Goal: Task Accomplishment & Management: Use online tool/utility

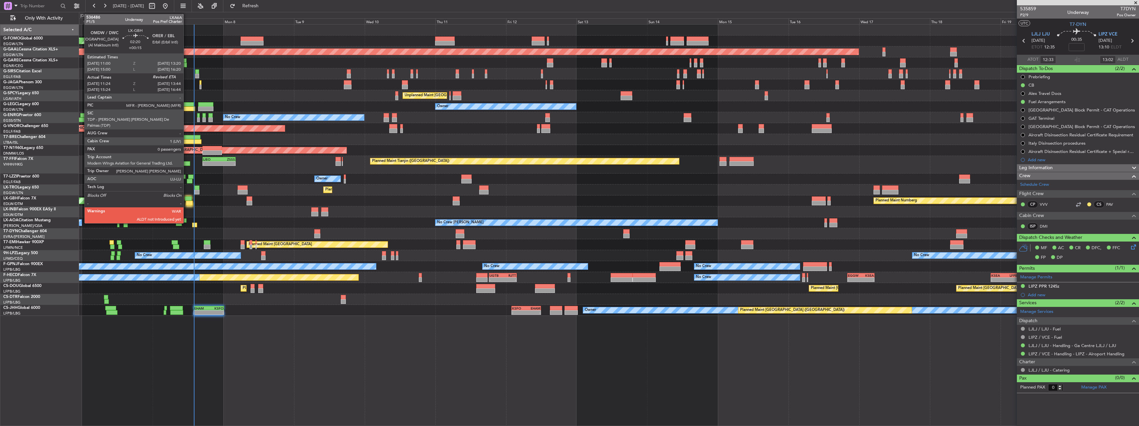
click at [186, 200] on div at bounding box center [188, 198] width 7 height 5
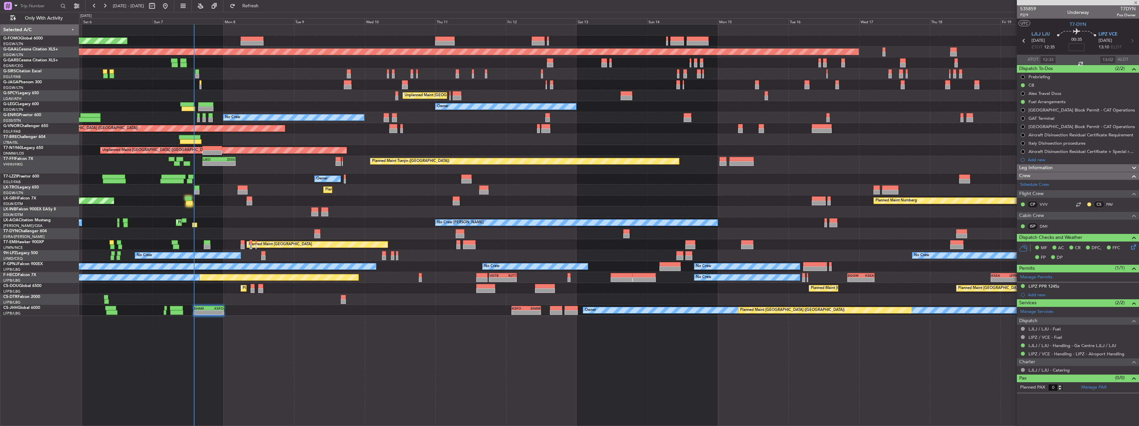
type input "+00:15"
type input "11:24"
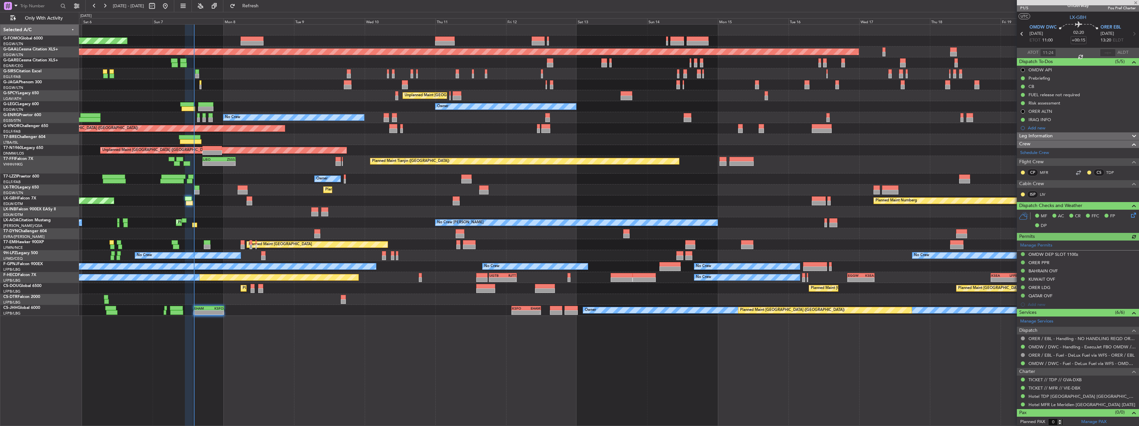
scroll to position [8, 0]
type input "13:40"
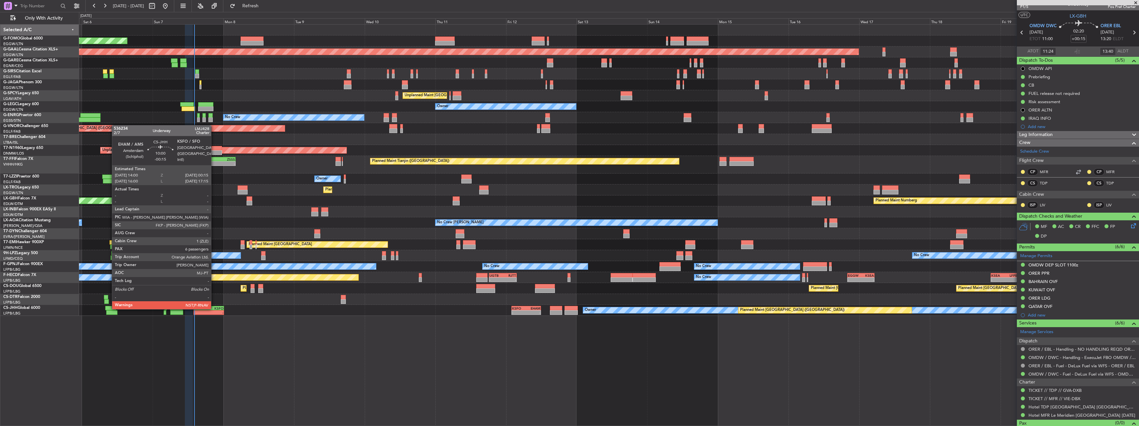
click at [214, 309] on div "KSFO" at bounding box center [216, 308] width 15 height 4
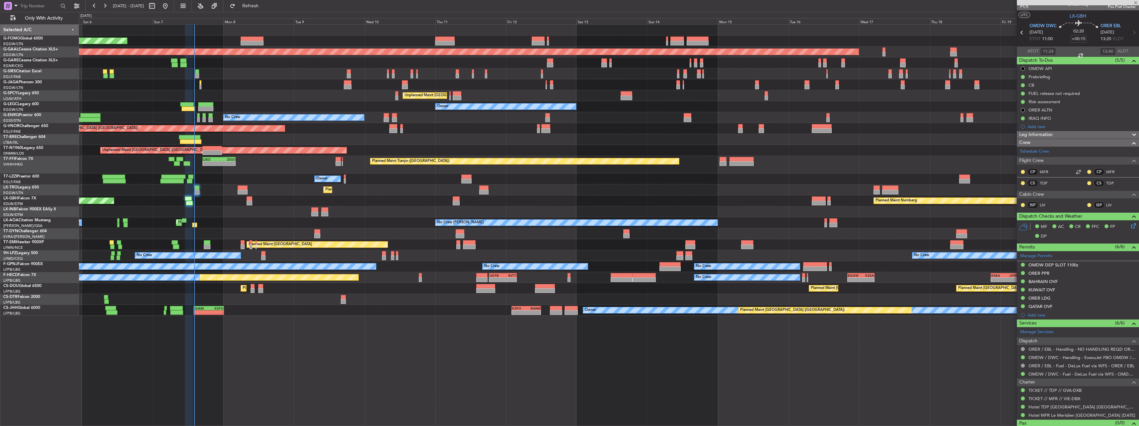
type input "-00:15"
type input "6"
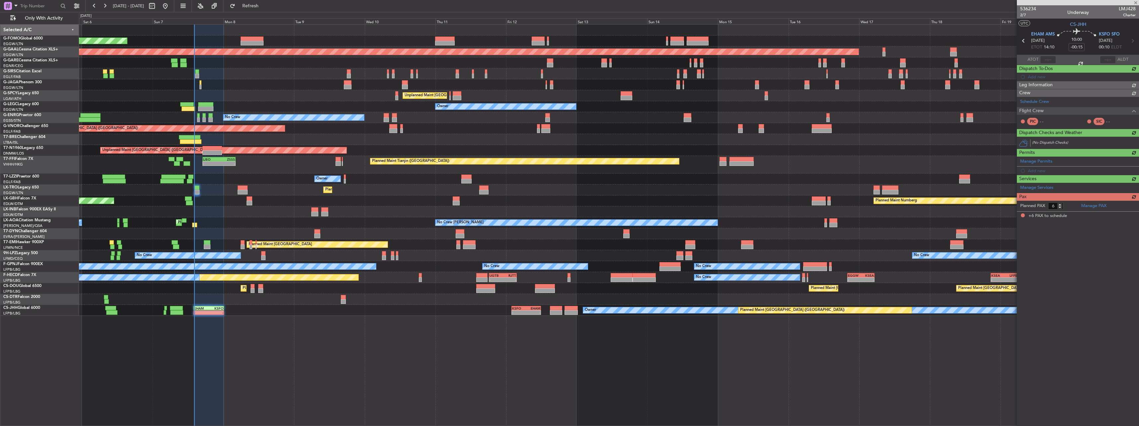
scroll to position [0, 0]
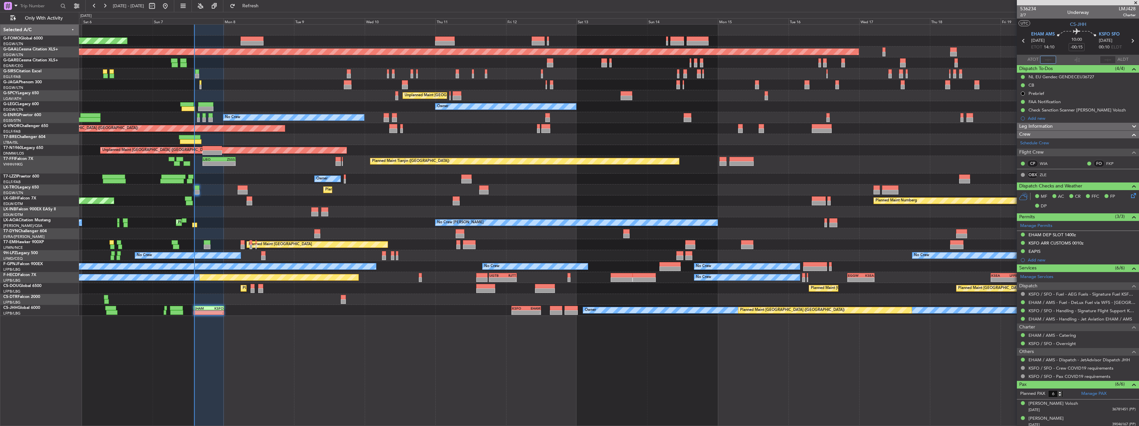
click at [1048, 58] on input "text" at bounding box center [1048, 60] width 16 height 8
type input "14:09"
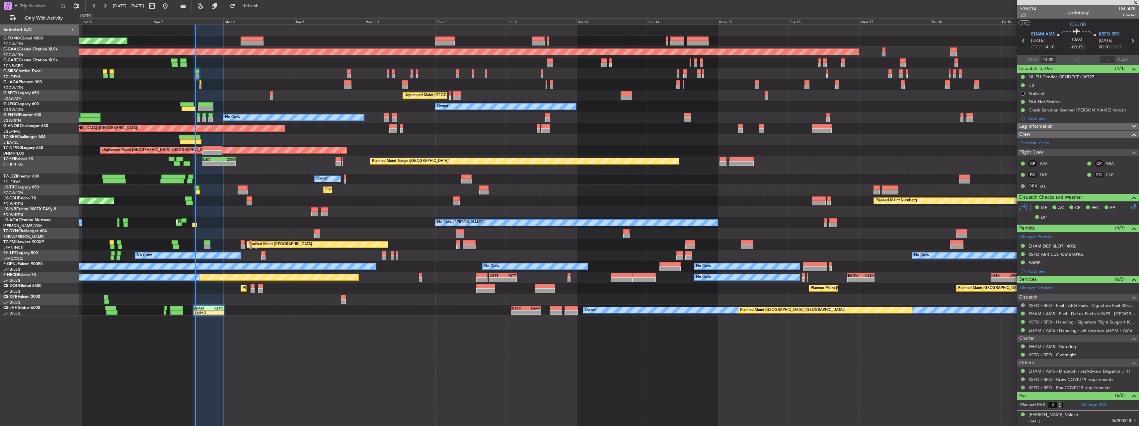
click at [1024, 17] on span "2/7" at bounding box center [1028, 15] width 16 height 6
click at [251, 6] on button "Refresh" at bounding box center [247, 6] width 40 height 11
click at [279, 93] on div "Unplanned Maint [GEOGRAPHIC_DATA] ([PERSON_NAME] Intl)" at bounding box center [608, 95] width 1059 height 11
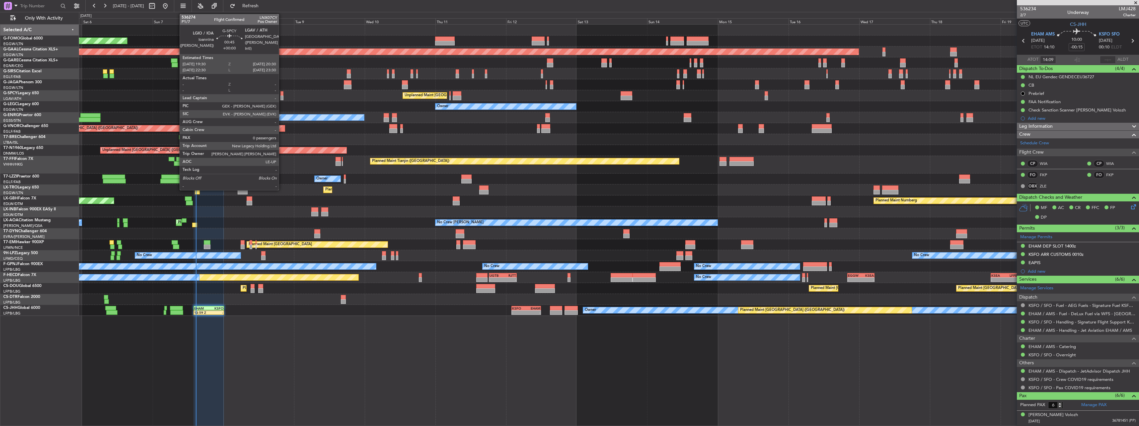
click at [282, 93] on div at bounding box center [281, 93] width 3 height 5
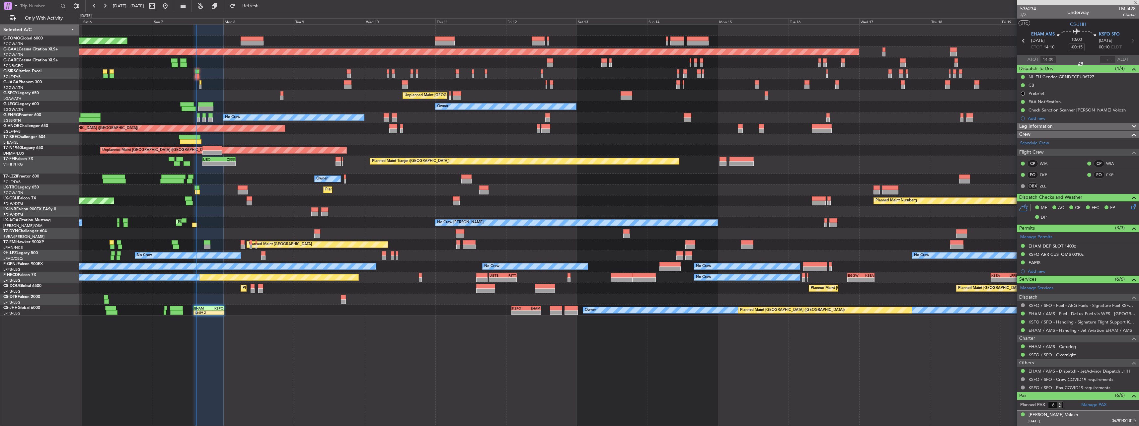
type input "0"
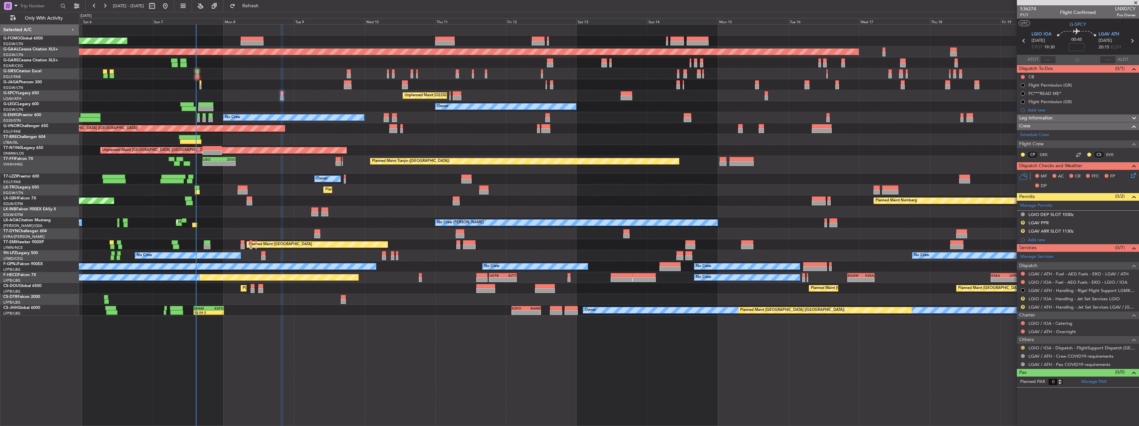
click at [1022, 346] on button at bounding box center [1022, 348] width 4 height 4
click at [996, 338] on span "Confirmed" at bounding box center [1003, 337] width 21 height 7
click at [1020, 220] on nimbus-traffic-light "R" at bounding box center [1022, 223] width 5 height 6
click at [1020, 222] on button "R" at bounding box center [1022, 223] width 4 height 4
click at [1015, 250] on li "Requested" at bounding box center [1022, 252] width 77 height 10
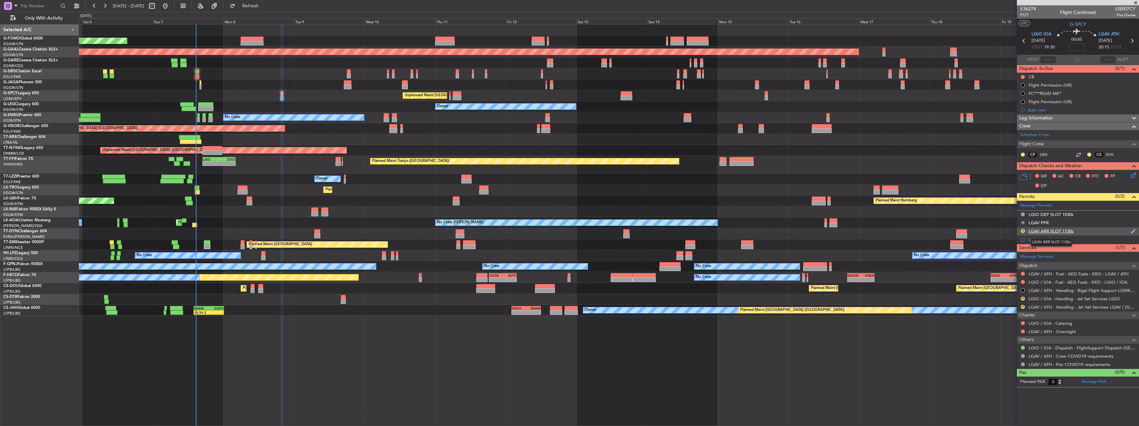
click at [1050, 231] on div "LGAV ARR SLOT 1130z" at bounding box center [1050, 231] width 45 height 6
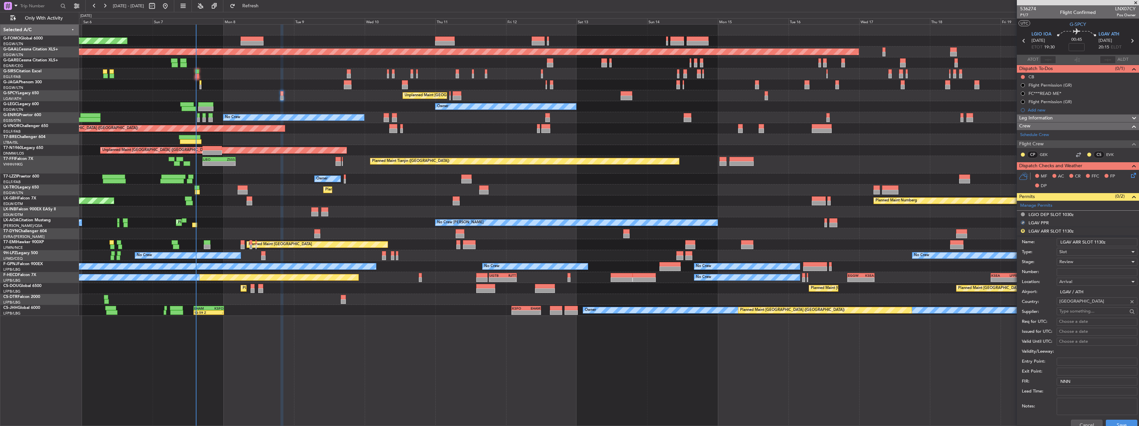
click at [1102, 242] on input "LGAV ARR SLOT 1130z" at bounding box center [1096, 242] width 81 height 8
type input "LGAV ARR SLOT 2015z"
click at [1069, 265] on div "Review" at bounding box center [1094, 262] width 71 height 10
click at [1068, 261] on div at bounding box center [569, 213] width 1139 height 426
click at [1068, 261] on span "Review" at bounding box center [1066, 262] width 14 height 6
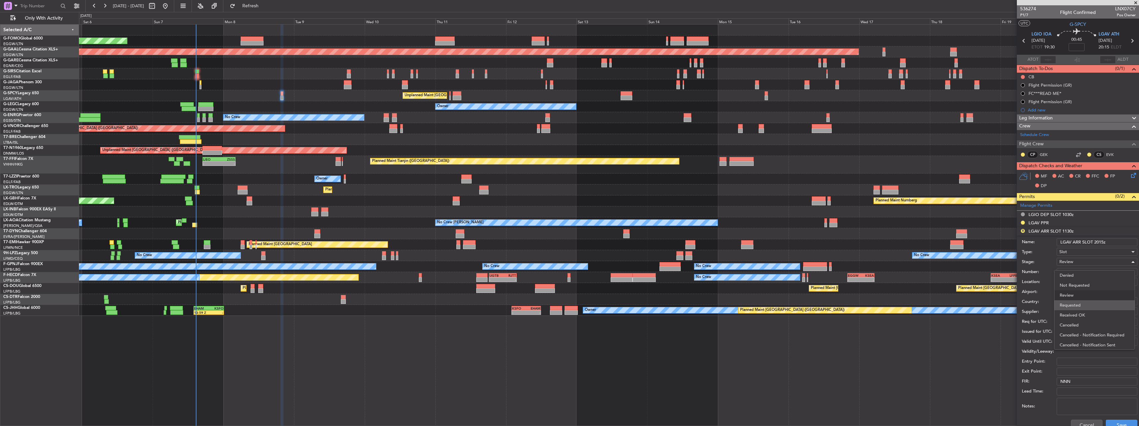
click at [1084, 300] on span "Requested" at bounding box center [1094, 305] width 70 height 10
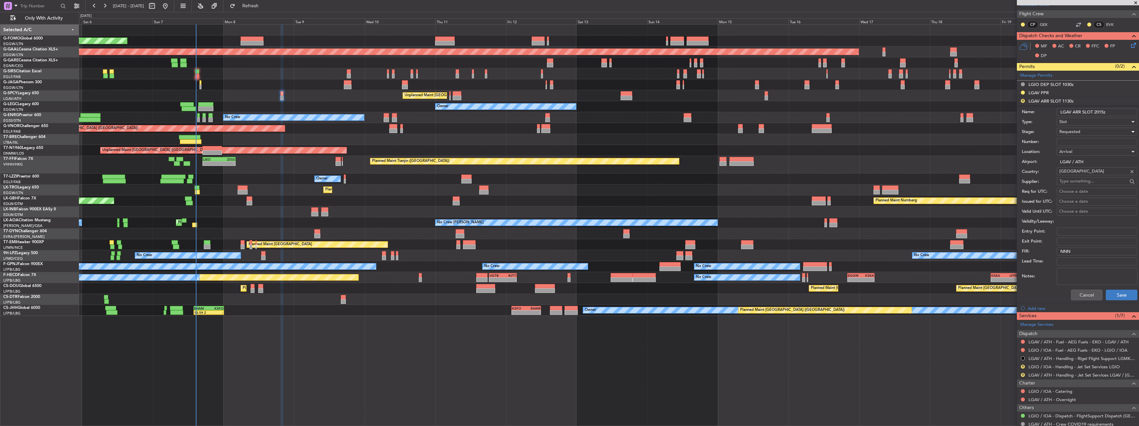
scroll to position [133, 0]
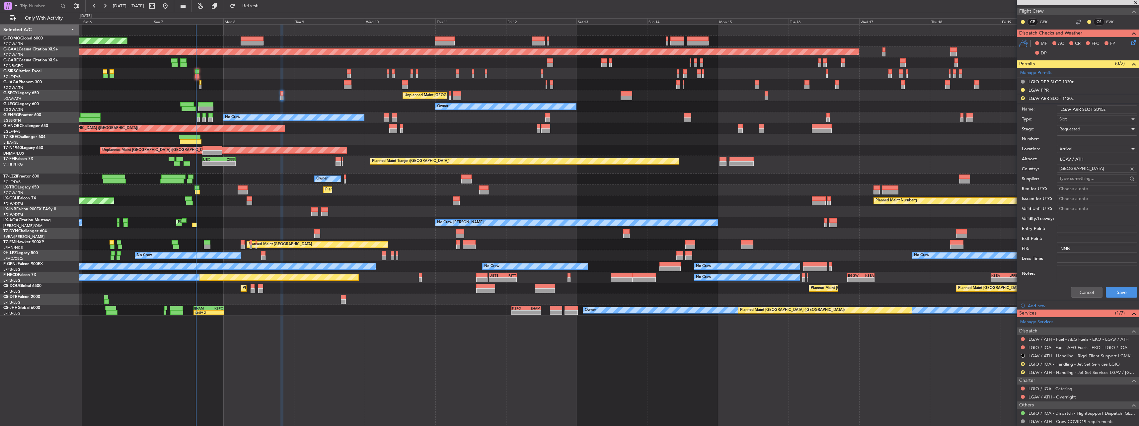
click at [1110, 297] on div "Cancel Save" at bounding box center [1078, 292] width 115 height 17
click at [1116, 294] on button "Save" at bounding box center [1121, 292] width 32 height 11
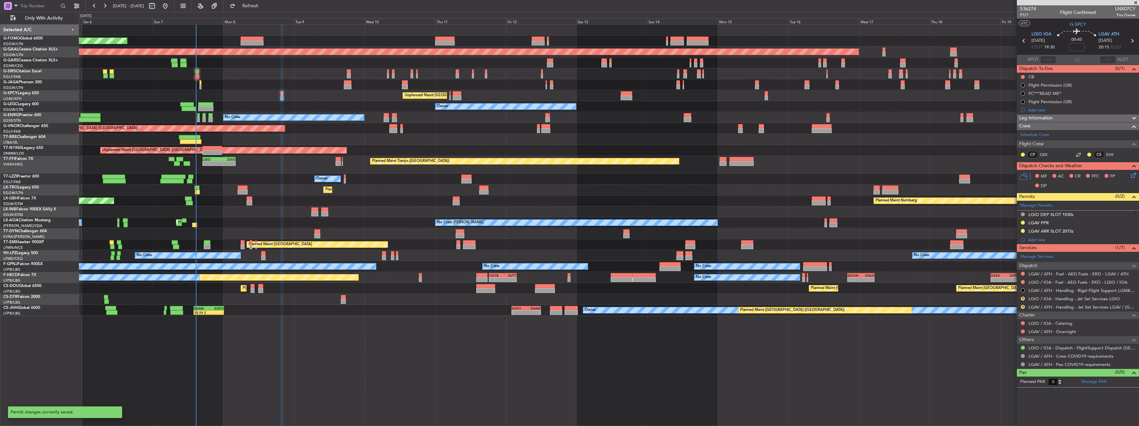
scroll to position [0, 0]
drag, startPoint x: 1039, startPoint y: 292, endPoint x: 1032, endPoint y: 304, distance: 13.4
click at [1047, 296] on mat-tooltip-component "LGAV / ATH - Handling - Rigel Flight Support LGMK/JMK" at bounding box center [1080, 302] width 107 height 18
click at [1036, 299] on link "LGIO / IOA - Handling - Jet Set Services LGIO" at bounding box center [1073, 299] width 91 height 6
click at [1037, 308] on link "LGAV / ATH - Handling - Jet Set Services LGAV / [GEOGRAPHIC_DATA]" at bounding box center [1081, 307] width 107 height 6
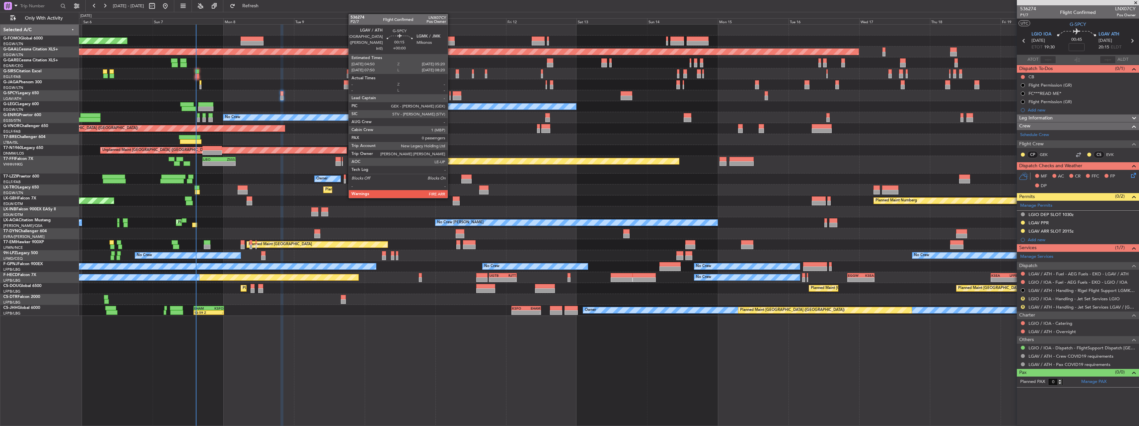
click at [451, 95] on div at bounding box center [450, 93] width 2 height 5
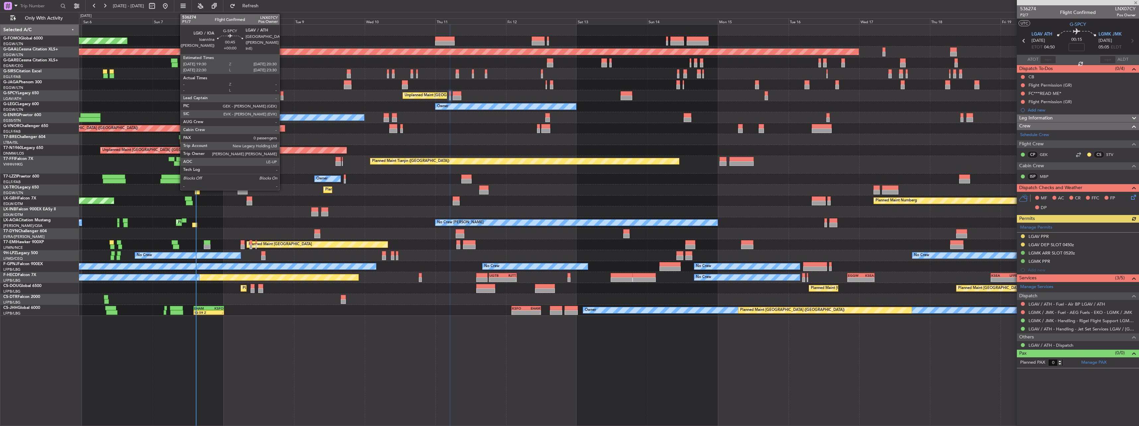
click at [282, 93] on div at bounding box center [281, 93] width 3 height 5
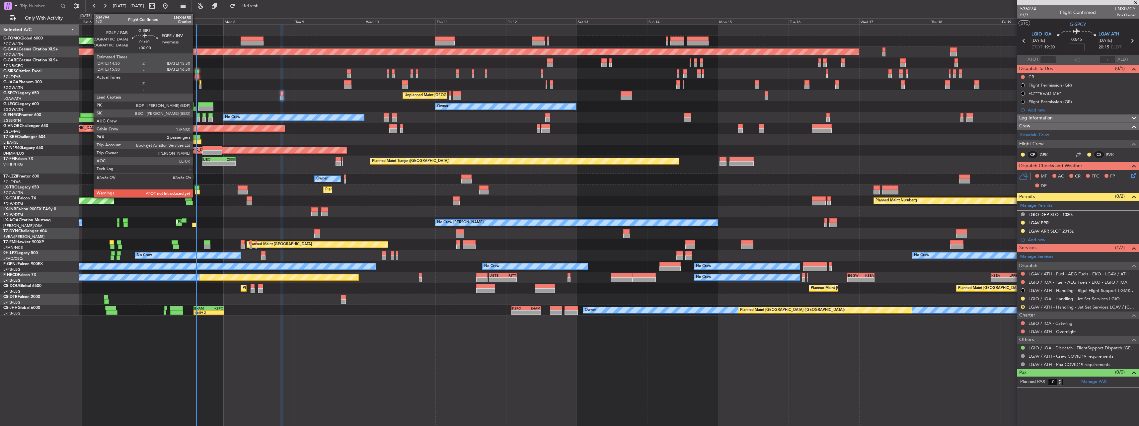
click at [196, 76] on div at bounding box center [197, 76] width 4 height 5
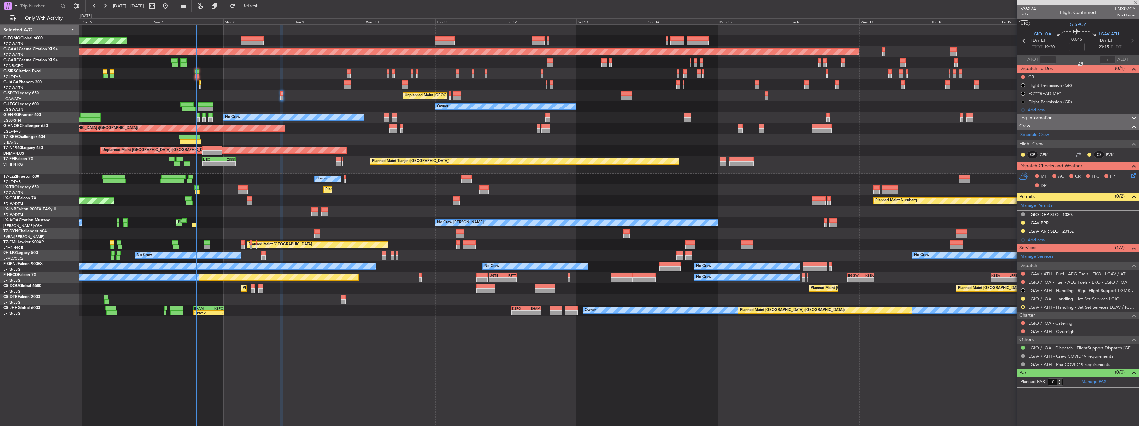
type input "2"
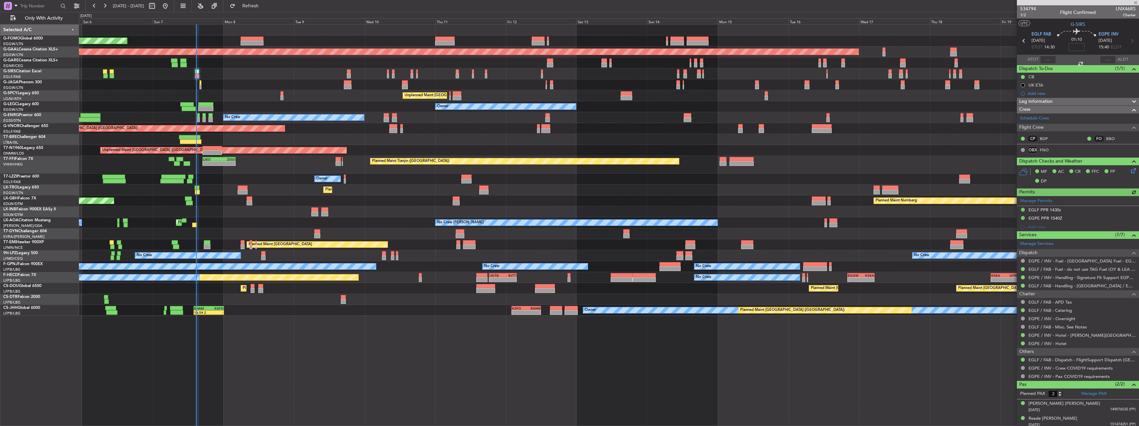
click at [1052, 54] on section "EGLF FAB [DATE] ETOT 14:30 01:10 EGPE INV [DATE] 15:40 ELDT" at bounding box center [1077, 42] width 122 height 26
click at [1046, 61] on div at bounding box center [1048, 60] width 16 height 8
click at [1045, 61] on div at bounding box center [1048, 60] width 16 height 8
click at [1045, 60] on div at bounding box center [1048, 60] width 16 height 8
click at [1045, 60] on input "text" at bounding box center [1048, 60] width 16 height 8
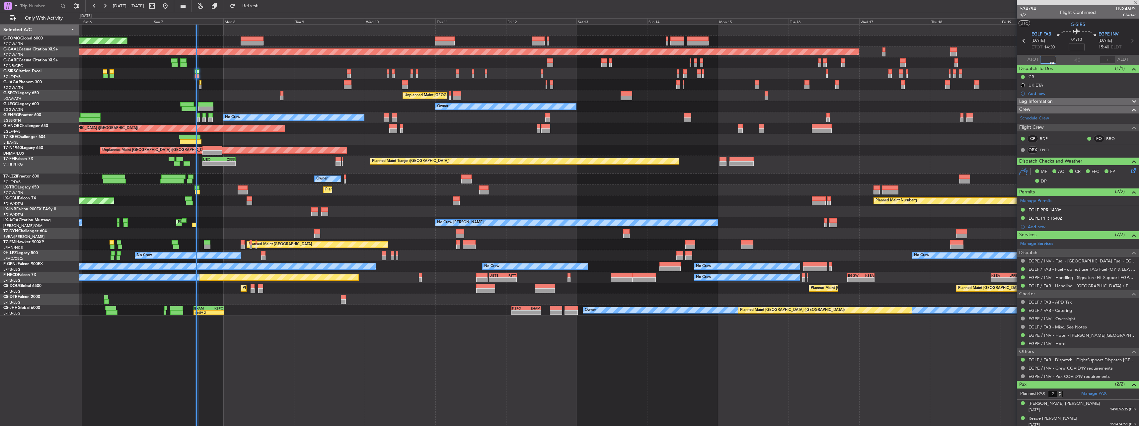
type input "14:45"
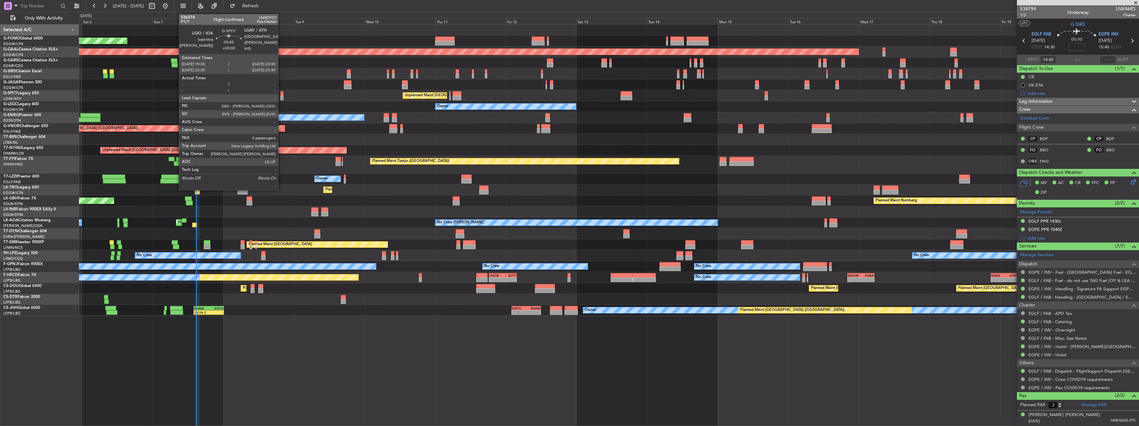
click at [281, 94] on div at bounding box center [281, 93] width 3 height 5
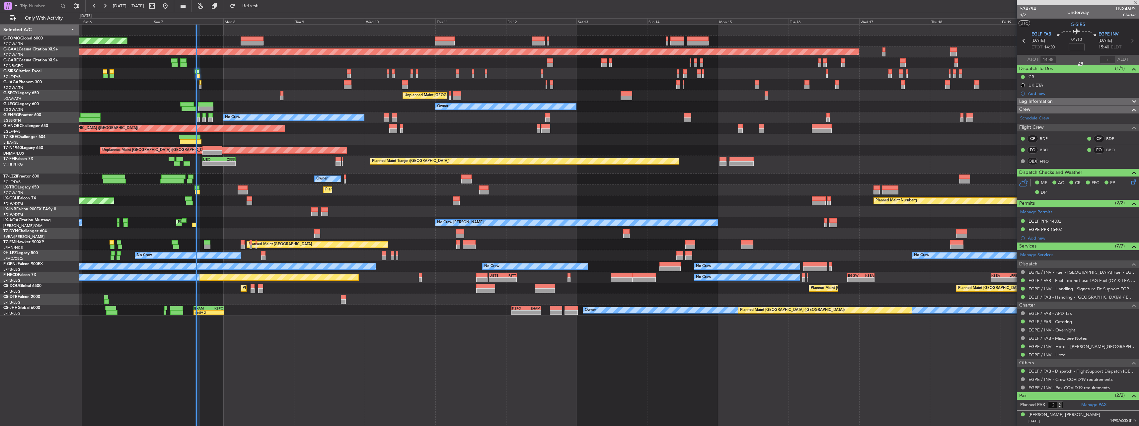
type input "0"
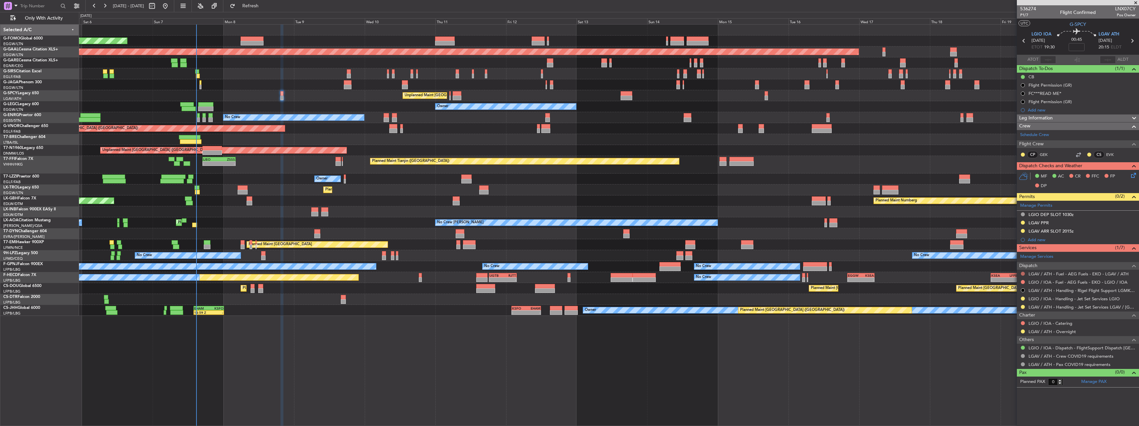
click at [1021, 273] on button at bounding box center [1022, 274] width 4 height 4
click at [992, 284] on li "Not Required" at bounding box center [1022, 283] width 77 height 10
click at [1033, 110] on div "Add new" at bounding box center [1081, 110] width 108 height 6
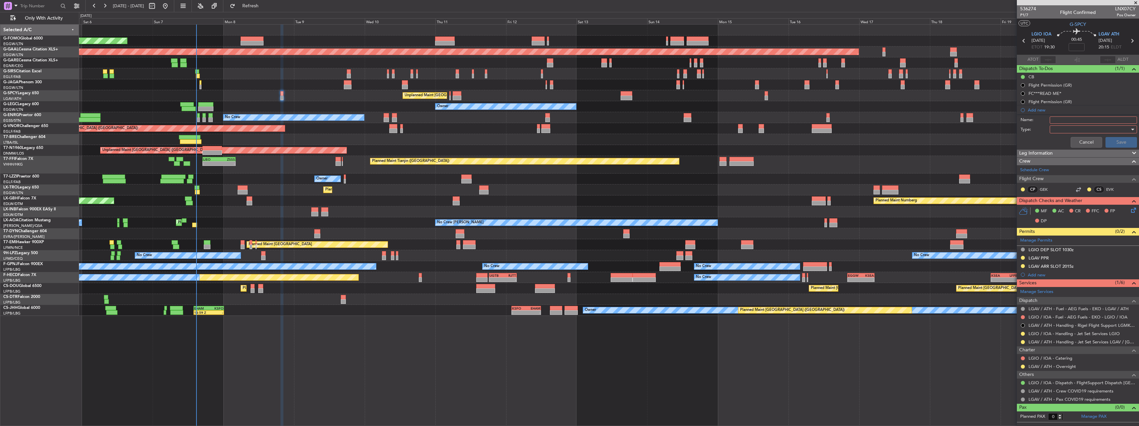
click at [1060, 118] on input "Name:" at bounding box center [1092, 119] width 87 height 7
type input "LGIO FUEL VIA HANDLER"
click at [1059, 129] on div at bounding box center [1090, 129] width 77 height 10
click at [1060, 143] on span "Generic" at bounding box center [1089, 143] width 81 height 10
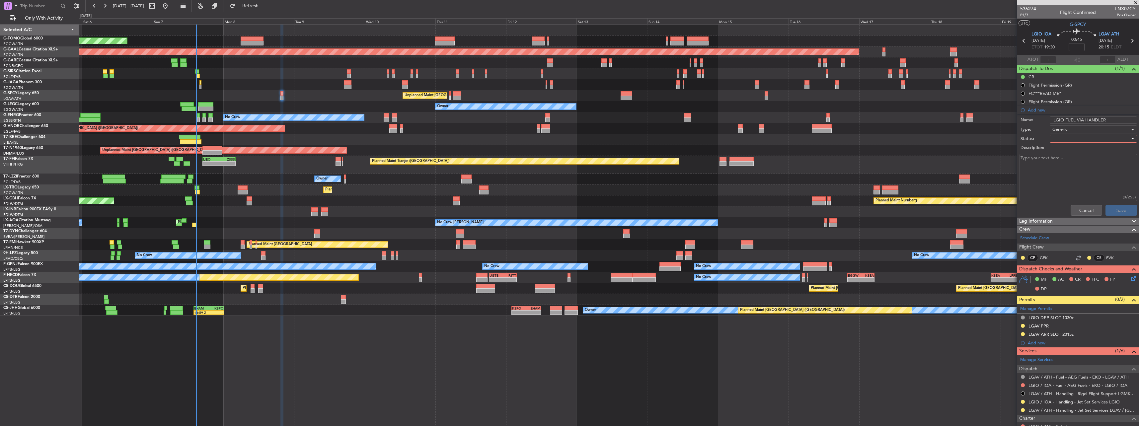
click at [1060, 139] on div at bounding box center [1090, 139] width 77 height 10
click at [1067, 163] on span "In Progress" at bounding box center [1090, 162] width 78 height 10
click at [1115, 214] on button "Save" at bounding box center [1121, 210] width 32 height 11
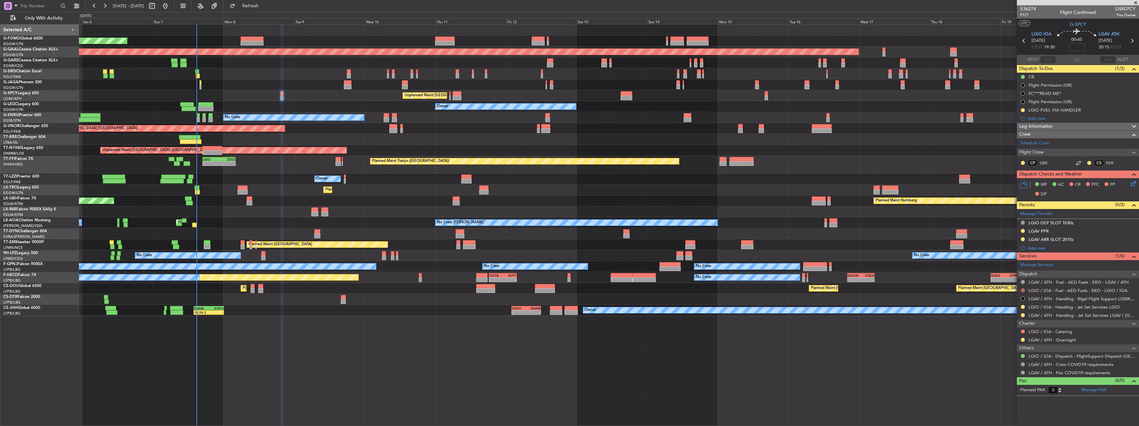
click at [1024, 289] on button at bounding box center [1022, 290] width 4 height 4
click at [996, 304] on li "Not Required" at bounding box center [1022, 300] width 77 height 10
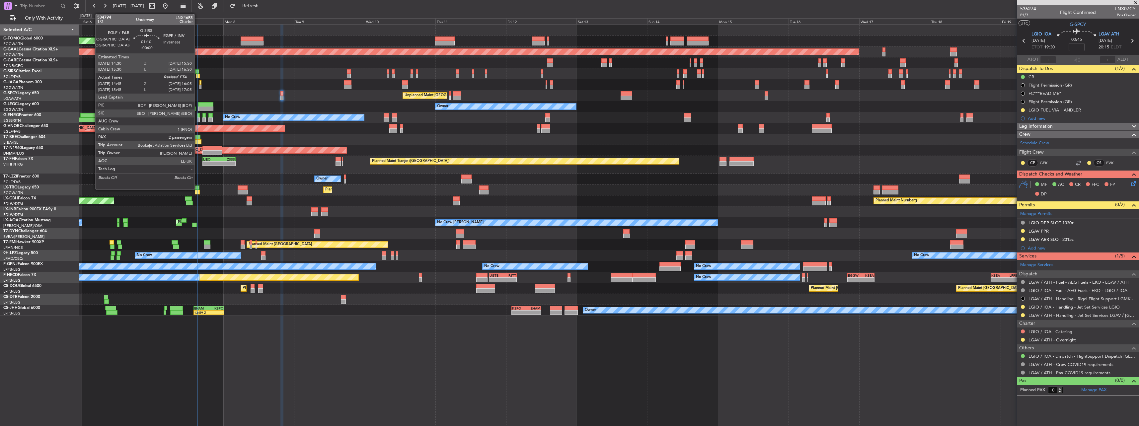
click at [197, 74] on div at bounding box center [198, 76] width 4 height 5
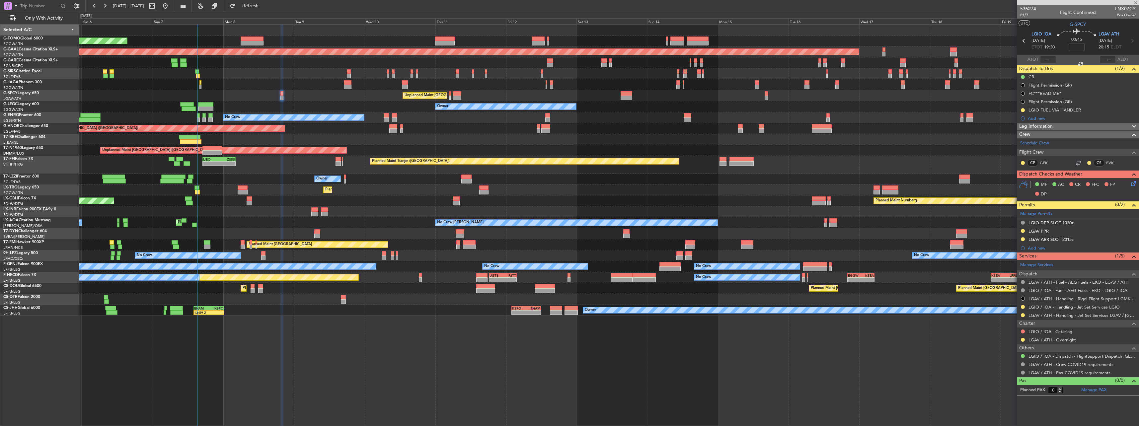
type input "14:45"
type input "2"
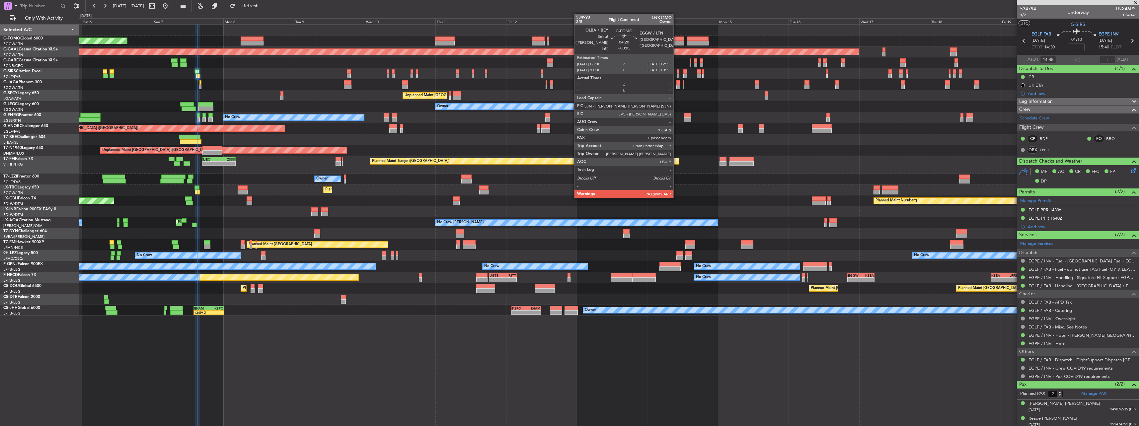
click at [676, 43] on div at bounding box center [677, 43] width 14 height 5
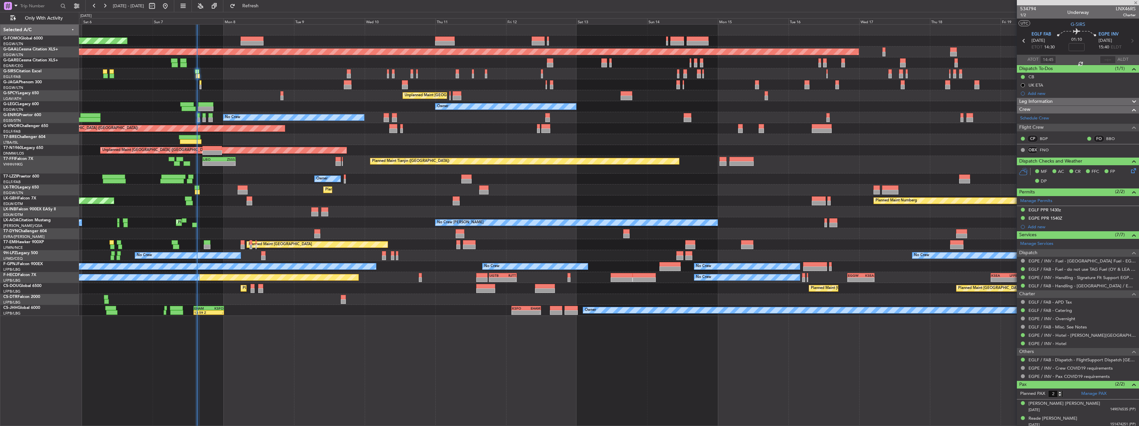
type input "+00:05"
type input "1"
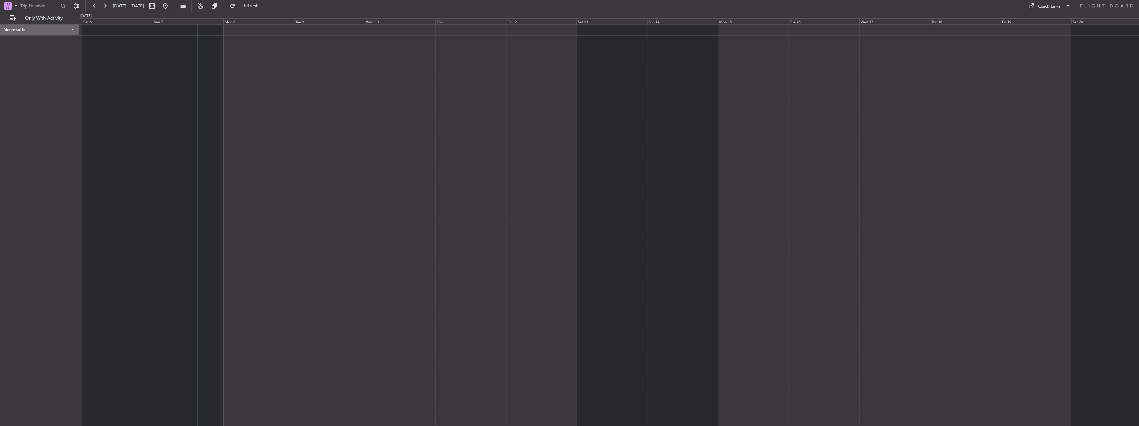
click at [269, 0] on fb-refresh-button "Refresh" at bounding box center [246, 6] width 46 height 12
click at [266, 10] on button "Refresh" at bounding box center [247, 6] width 40 height 11
drag, startPoint x: 290, startPoint y: 7, endPoint x: 282, endPoint y: 7, distance: 8.3
click at [270, 7] on fb-refresh-button "Refresh" at bounding box center [246, 6] width 46 height 12
click at [264, 7] on span "Refresh" at bounding box center [251, 6] width 28 height 5
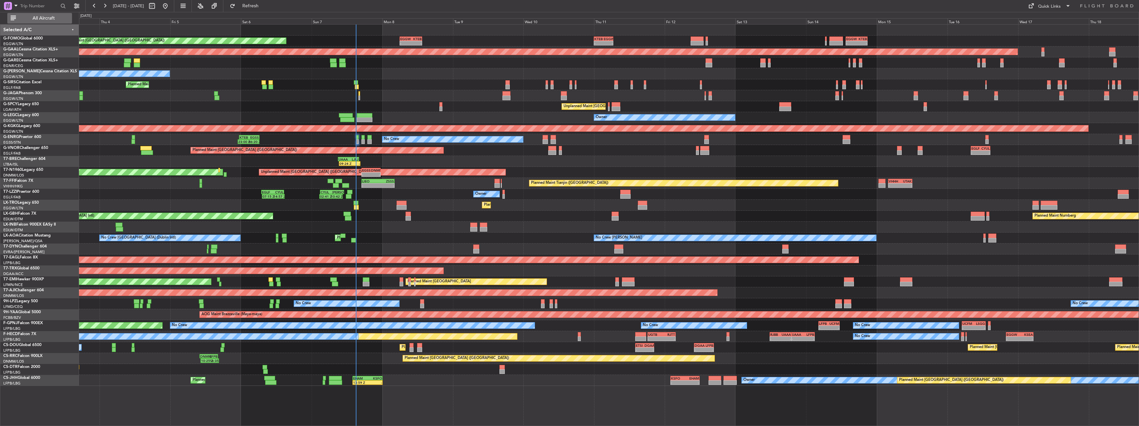
click at [48, 16] on span "All Aircraft" at bounding box center [43, 18] width 53 height 5
